Goal: Task Accomplishment & Management: Manage account settings

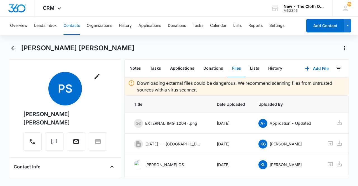
scroll to position [18, 0]
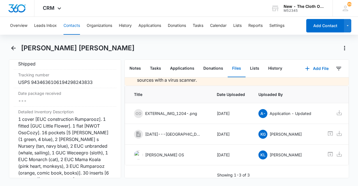
drag, startPoint x: 70, startPoint y: 30, endPoint x: 73, endPoint y: 27, distance: 3.4
click at [73, 27] on button "Contacts" at bounding box center [71, 26] width 16 height 18
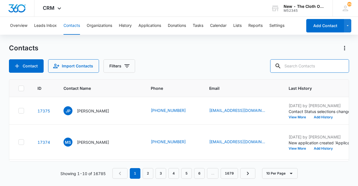
click at [312, 66] on input "text" at bounding box center [309, 65] width 79 height 13
paste input "[EMAIL_ADDRESS][DOMAIN_NAME]"
type input "[EMAIL_ADDRESS][DOMAIN_NAME]"
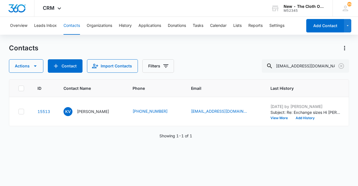
click at [88, 114] on p "[PERSON_NAME]" at bounding box center [93, 111] width 32 height 6
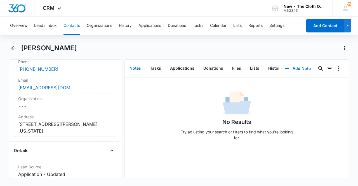
scroll to position [140, 0]
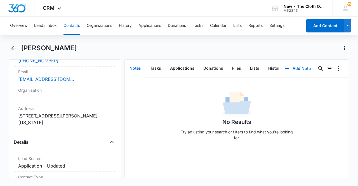
click at [61, 125] on div "Address Cancel Save Changes [STREET_ADDRESS][PERSON_NAME][US_STATE]" at bounding box center [65, 115] width 103 height 25
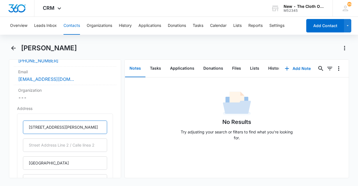
drag, startPoint x: 77, startPoint y: 126, endPoint x: 12, endPoint y: 128, distance: 64.9
click at [12, 128] on div "Remove KV [PERSON_NAME] Contact Info Name Cancel Save Changes [PERSON_NAME] Pho…" at bounding box center [65, 118] width 112 height 119
paste input "[STREET_ADDRESS]"
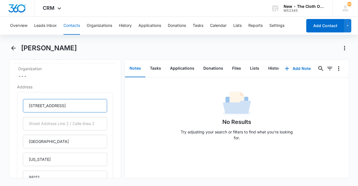
scroll to position [162, 0]
type input "[STREET_ADDRESS]"
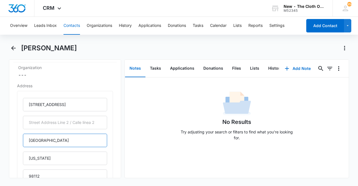
scroll to position [0, 0]
drag, startPoint x: 48, startPoint y: 142, endPoint x: 10, endPoint y: 139, distance: 38.1
click at [10, 139] on div "Remove KV [PERSON_NAME] Contact Info Name Cancel Save Changes [PERSON_NAME] Pho…" at bounding box center [65, 118] width 112 height 119
type input "Lynnwood"
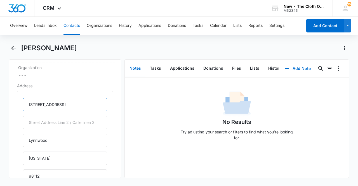
drag, startPoint x: 80, startPoint y: 103, endPoint x: 63, endPoint y: 103, distance: 17.3
click at [63, 103] on input "[STREET_ADDRESS]" at bounding box center [65, 104] width 84 height 13
type input "[STREET_ADDRESS]"
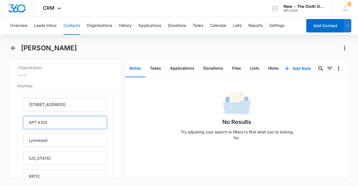
click at [36, 120] on input "APT A103" at bounding box center [65, 122] width 84 height 13
type input "Apt A103"
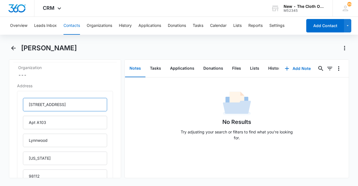
drag, startPoint x: 63, startPoint y: 104, endPoint x: 91, endPoint y: 103, distance: 28.5
click at [91, 103] on input "[STREET_ADDRESS]" at bounding box center [65, 104] width 84 height 13
drag, startPoint x: 86, startPoint y: 105, endPoint x: 62, endPoint y: 105, distance: 23.8
click at [62, 105] on input "[STREET_ADDRESS]" at bounding box center [65, 104] width 84 height 13
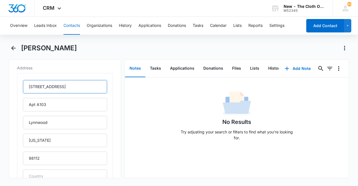
scroll to position [181, 0]
type input "[STREET_ADDRESS][DEMOGRAPHIC_DATA]"
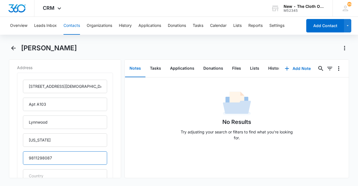
click at [38, 157] on input "9811298087" at bounding box center [65, 157] width 84 height 13
drag, startPoint x: 38, startPoint y: 157, endPoint x: 15, endPoint y: 158, distance: 23.2
click at [15, 158] on div "Address [STREET_ADDRESS][US_STATE] Cancel Save Changes" at bounding box center [65, 138] width 103 height 153
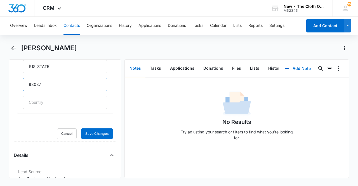
type input "98087"
click at [90, 133] on button "Save Changes" at bounding box center [97, 133] width 32 height 11
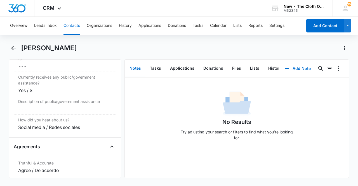
scroll to position [1134, 0]
click at [74, 33] on button "Contacts" at bounding box center [71, 26] width 16 height 18
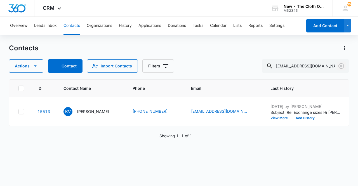
click at [339, 67] on icon "Clear" at bounding box center [341, 66] width 7 height 7
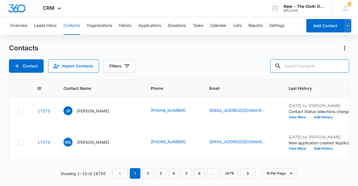
click at [314, 66] on input "text" at bounding box center [309, 65] width 79 height 13
paste input "[EMAIL_ADDRESS][DOMAIN_NAME]"
type input "[EMAIL_ADDRESS][DOMAIN_NAME]"
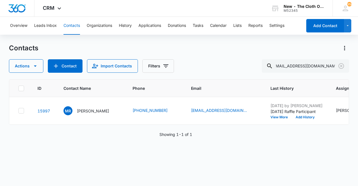
click at [90, 114] on p "[PERSON_NAME]" at bounding box center [93, 111] width 32 height 6
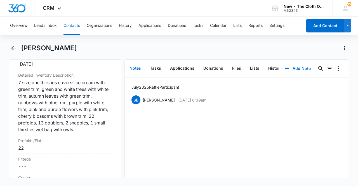
scroll to position [1399, 0]
click at [238, 72] on button "Files" at bounding box center [237, 68] width 18 height 17
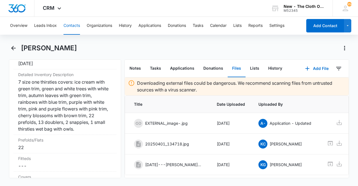
scroll to position [18, 0]
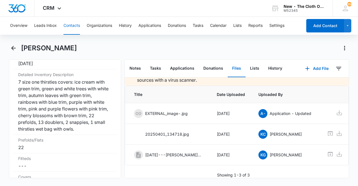
drag, startPoint x: 83, startPoint y: 49, endPoint x: 23, endPoint y: 49, distance: 60.4
click at [23, 49] on div "[PERSON_NAME]" at bounding box center [185, 48] width 328 height 9
copy h1 "[PERSON_NAME]"
click at [51, 102] on div "7 size one thirsties covers: ice cream with green trim, green and white trees w…" at bounding box center [65, 106] width 94 height 54
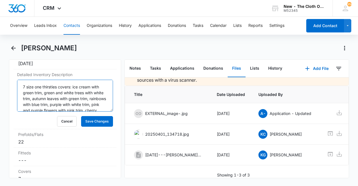
click at [51, 102] on textarea "7 size one thirsties covers: ice cream with green trim, green and white trees w…" at bounding box center [65, 96] width 96 height 32
click at [63, 126] on button "Cancel" at bounding box center [67, 121] width 20 height 11
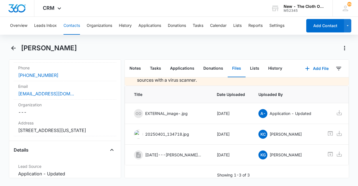
scroll to position [127, 0]
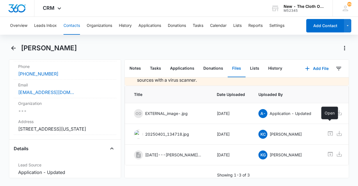
click at [331, 131] on icon at bounding box center [330, 133] width 5 height 4
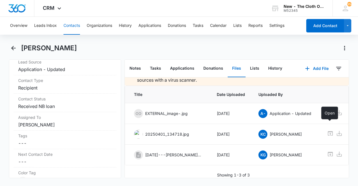
scroll to position [231, 0]
click at [65, 101] on label "Contact Status" at bounding box center [65, 98] width 94 height 6
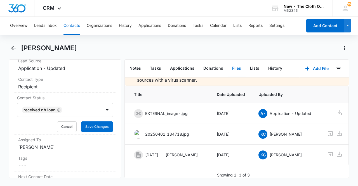
click at [68, 114] on div at bounding box center [79, 110] width 30 height 8
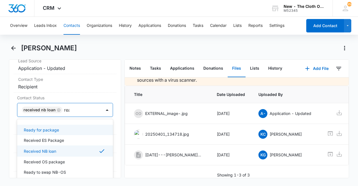
type input "read"
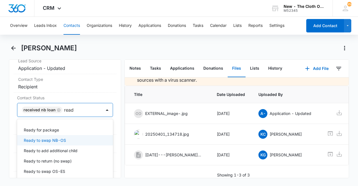
click at [59, 143] on p "Ready to swap NB-OS" at bounding box center [45, 140] width 42 height 6
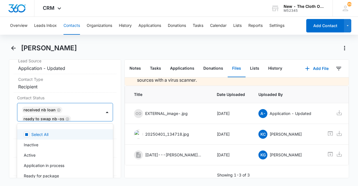
click at [115, 136] on div "Remove [PERSON_NAME] Contact Info Name Cancel Save Changes [PERSON_NAME] Phone …" at bounding box center [65, 118] width 112 height 119
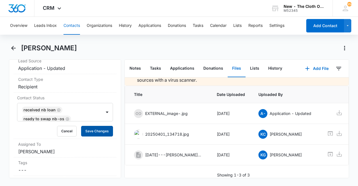
click at [101, 136] on button "Save Changes" at bounding box center [97, 131] width 32 height 11
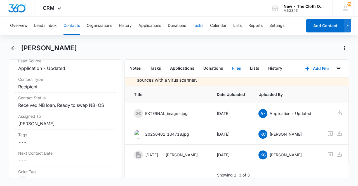
click at [195, 27] on button "Tasks" at bounding box center [198, 26] width 11 height 18
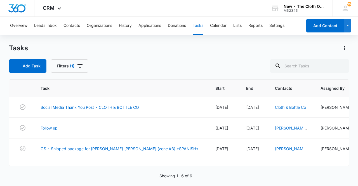
scroll to position [64, 0]
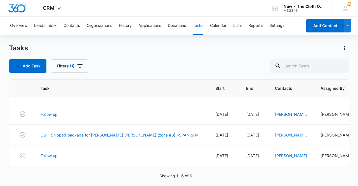
click at [275, 132] on link "[PERSON_NAME] [PERSON_NAME]" at bounding box center [291, 137] width 32 height 11
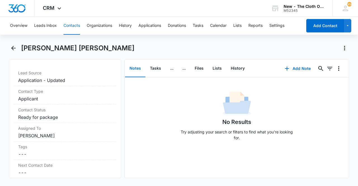
scroll to position [225, 0]
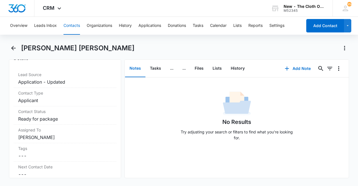
click at [56, 98] on dd "Cancel Save Changes Applicant" at bounding box center [65, 100] width 94 height 7
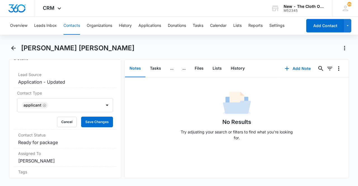
click at [43, 103] on icon "Remove Applicant" at bounding box center [44, 104] width 3 height 3
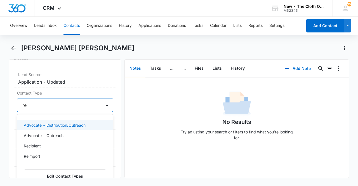
type input "rec"
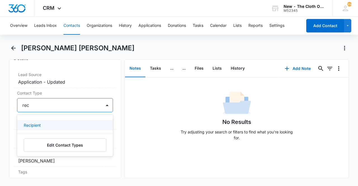
click at [42, 124] on div "Recipient" at bounding box center [64, 125] width 81 height 6
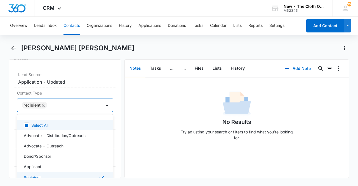
click at [113, 118] on div "Remove PS [PERSON_NAME] [PERSON_NAME] Contact Info Name Cancel Save Changes [PE…" at bounding box center [65, 118] width 112 height 119
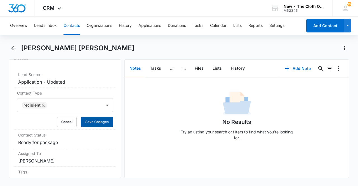
click at [102, 119] on button "Save Changes" at bounding box center [97, 122] width 32 height 11
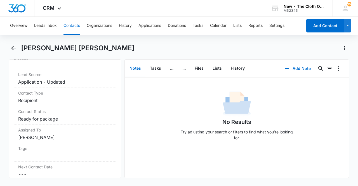
click at [65, 115] on dd "Cancel Save Changes Ready for package" at bounding box center [65, 118] width 94 height 7
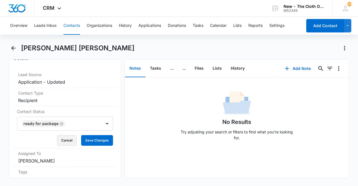
click at [58, 138] on button "Cancel" at bounding box center [67, 140] width 20 height 11
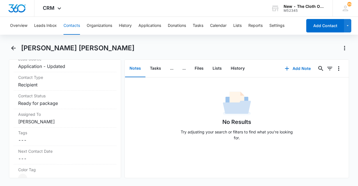
scroll to position [239, 0]
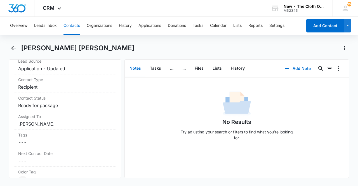
click at [64, 102] on dd "Cancel Save Changes Ready for package" at bounding box center [65, 105] width 94 height 7
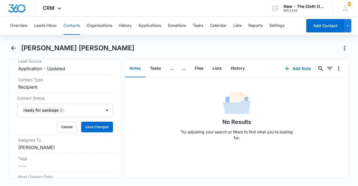
click at [62, 108] on icon "Remove Ready for package" at bounding box center [62, 110] width 4 height 4
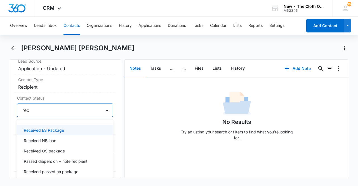
type input "rece"
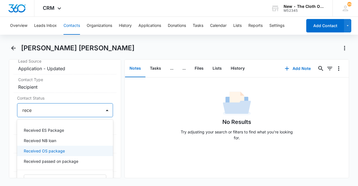
click at [58, 148] on p "Received OS package" at bounding box center [44, 151] width 41 height 6
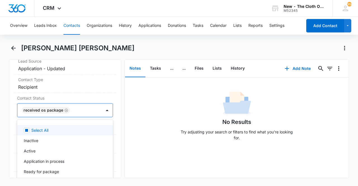
click at [113, 129] on div "Remove PS [PERSON_NAME] [PERSON_NAME] Contact Info Name Cancel Save Changes [PE…" at bounding box center [65, 118] width 112 height 119
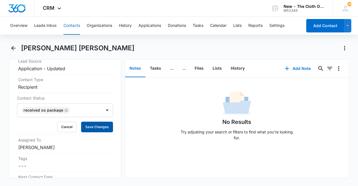
click at [103, 123] on button "Save Changes" at bounding box center [97, 127] width 32 height 11
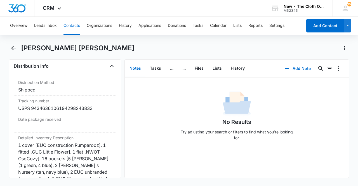
scroll to position [1352, 0]
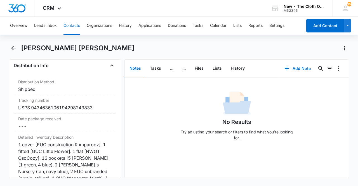
click at [82, 104] on div "USPS 9434636106194298243833" at bounding box center [65, 107] width 94 height 7
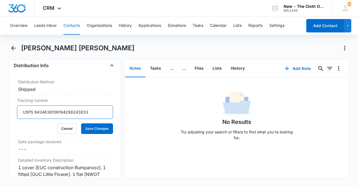
drag, startPoint x: 99, startPoint y: 111, endPoint x: 35, endPoint y: 108, distance: 64.3
click at [35, 108] on input "USPS 9434636106194298243833" at bounding box center [65, 111] width 96 height 13
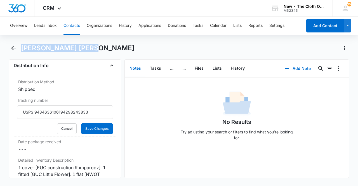
drag, startPoint x: 88, startPoint y: 48, endPoint x: 20, endPoint y: 47, distance: 68.5
click at [20, 47] on div "[PERSON_NAME] [PERSON_NAME]" at bounding box center [179, 52] width 340 height 16
copy h1 "[PERSON_NAME] [PERSON_NAME]"
click at [61, 127] on button "Cancel" at bounding box center [67, 128] width 20 height 11
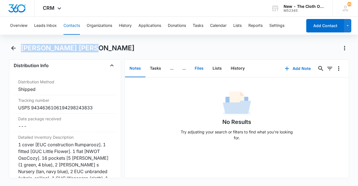
click at [202, 67] on button "Files" at bounding box center [199, 68] width 18 height 17
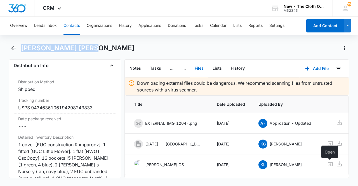
click at [328, 166] on icon at bounding box center [330, 164] width 5 height 4
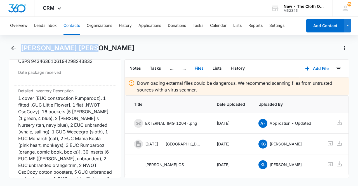
scroll to position [1398, 0]
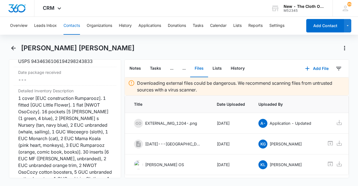
click at [72, 124] on div "1 cover [EUC construction Rumparooz]. 1 fitted [GUC Little Flower]. 1 flat [NWO…" at bounding box center [65, 162] width 94 height 134
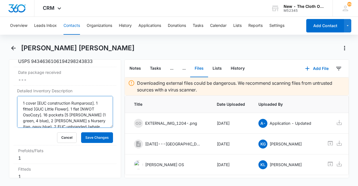
click at [68, 116] on textarea "1 cover [EUC construction Rumparooz]. 1 fitted [GUC Little Flower]. 1 flat [NWO…" at bounding box center [65, 112] width 96 height 32
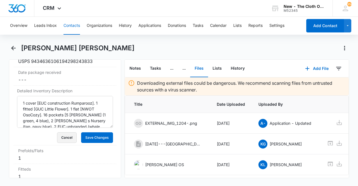
click at [63, 136] on button "Cancel" at bounding box center [67, 137] width 20 height 11
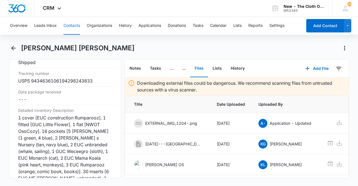
scroll to position [1378, 0]
click at [48, 79] on div "USPS 9434636106194298243833" at bounding box center [65, 81] width 94 height 7
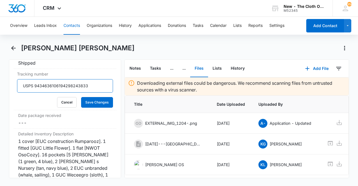
drag, startPoint x: 24, startPoint y: 83, endPoint x: 100, endPoint y: 98, distance: 77.7
click at [100, 98] on form "USPS 9434636106194298243833 Cancel Save Changes" at bounding box center [65, 93] width 96 height 29
